Goal: Transaction & Acquisition: Purchase product/service

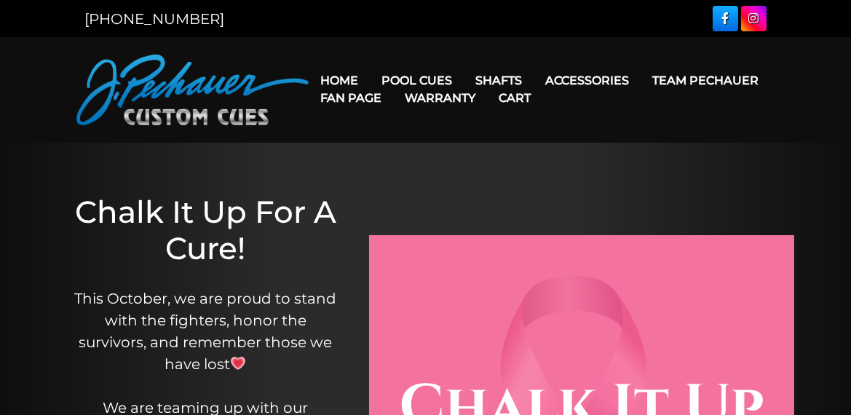
click at [425, 81] on link "Warranty" at bounding box center [440, 97] width 94 height 37
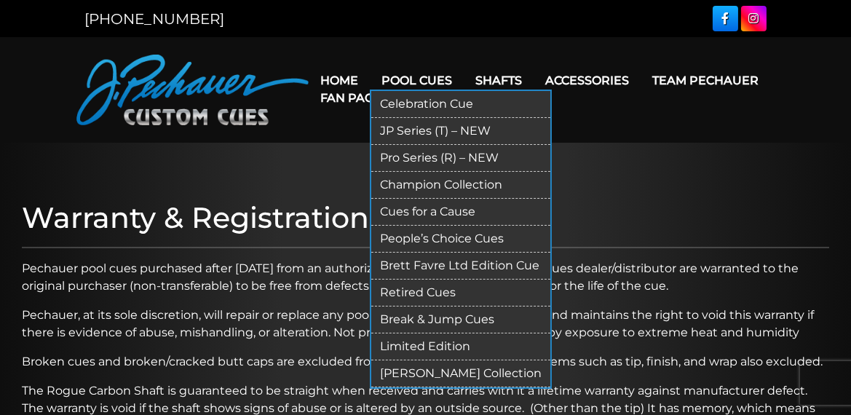
click at [426, 98] on link "Celebration Cue" at bounding box center [460, 104] width 179 height 27
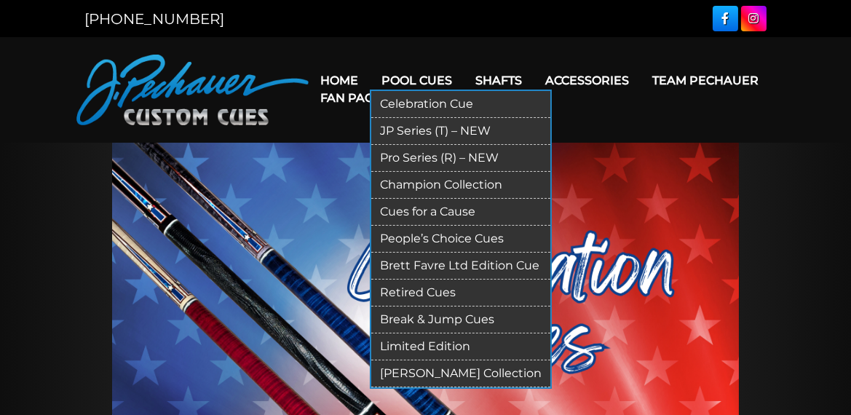
click at [430, 181] on link "Champion Collection" at bounding box center [460, 185] width 179 height 27
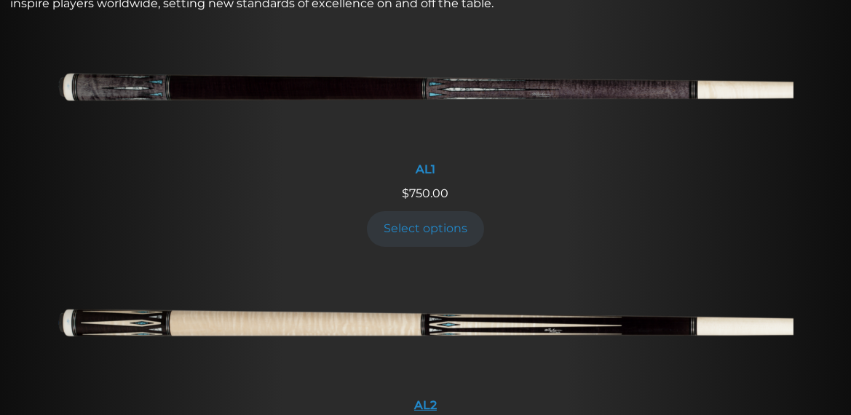
scroll to position [655, 0]
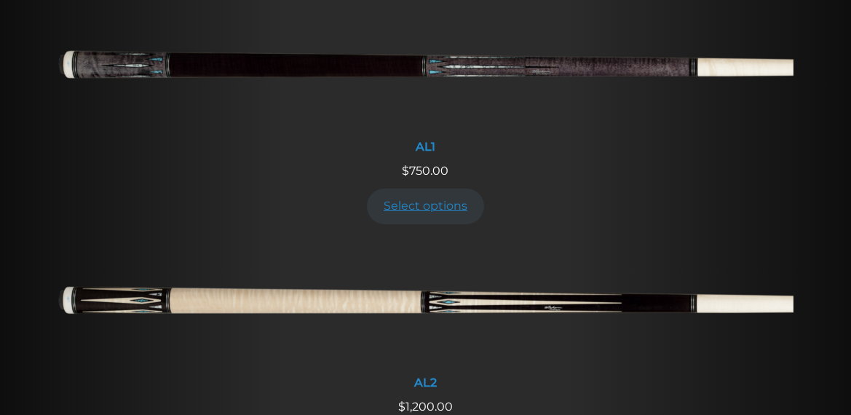
click at [442, 203] on link "Select options" at bounding box center [426, 207] width 118 height 36
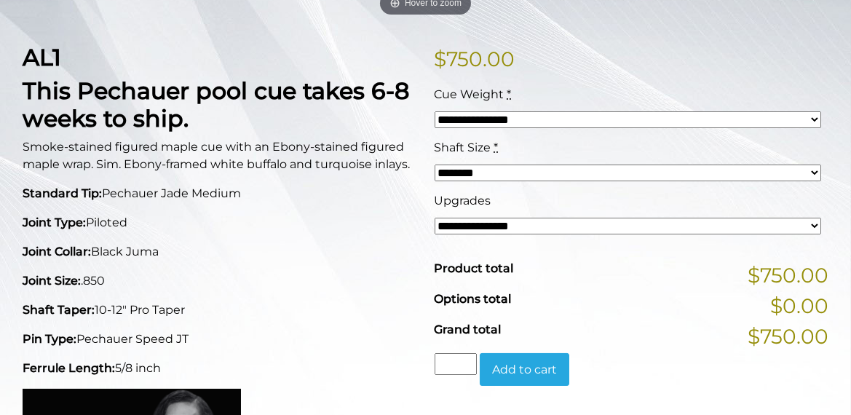
scroll to position [364, 0]
